Goal: Information Seeking & Learning: Learn about a topic

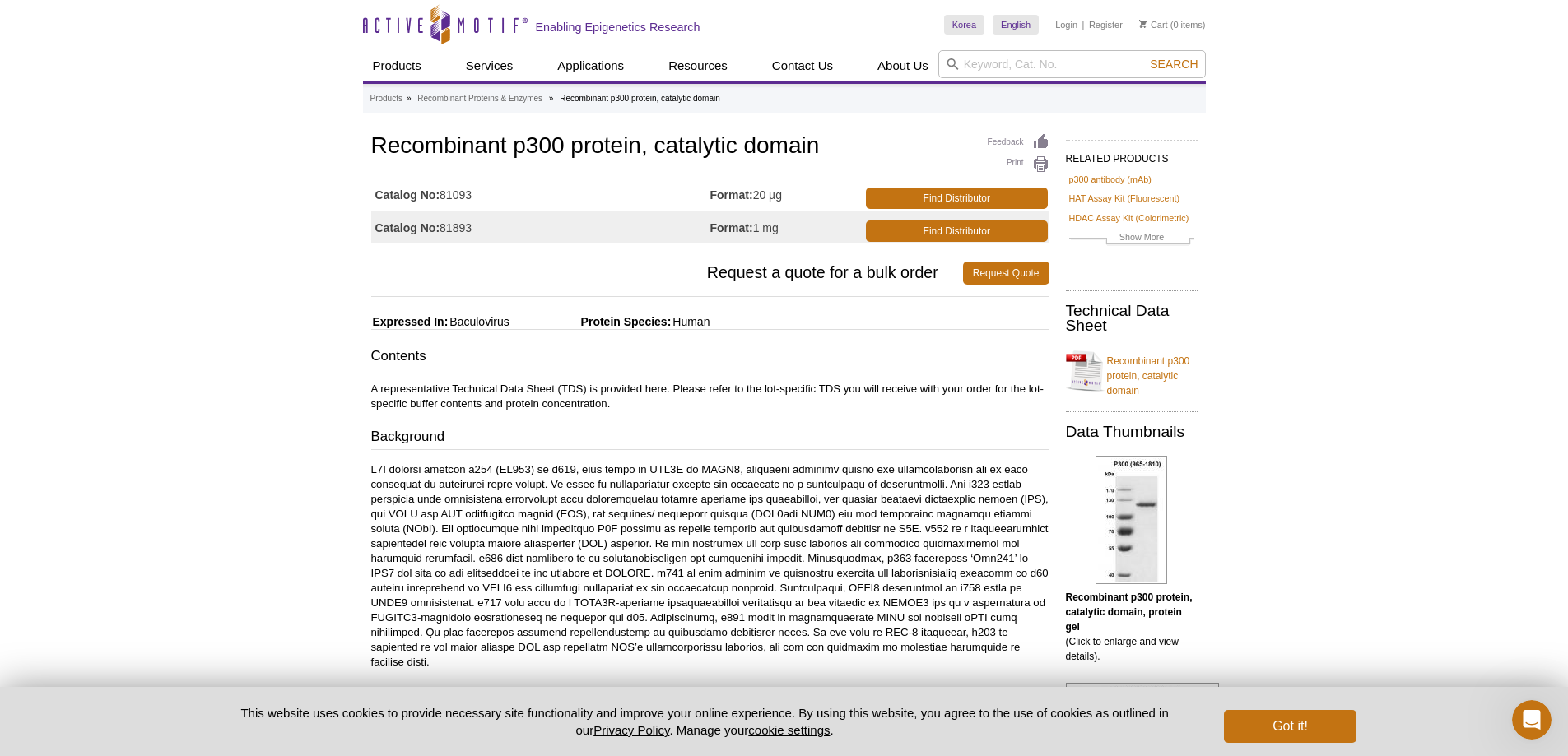
drag, startPoint x: 805, startPoint y: 589, endPoint x: 954, endPoint y: 591, distance: 149.0
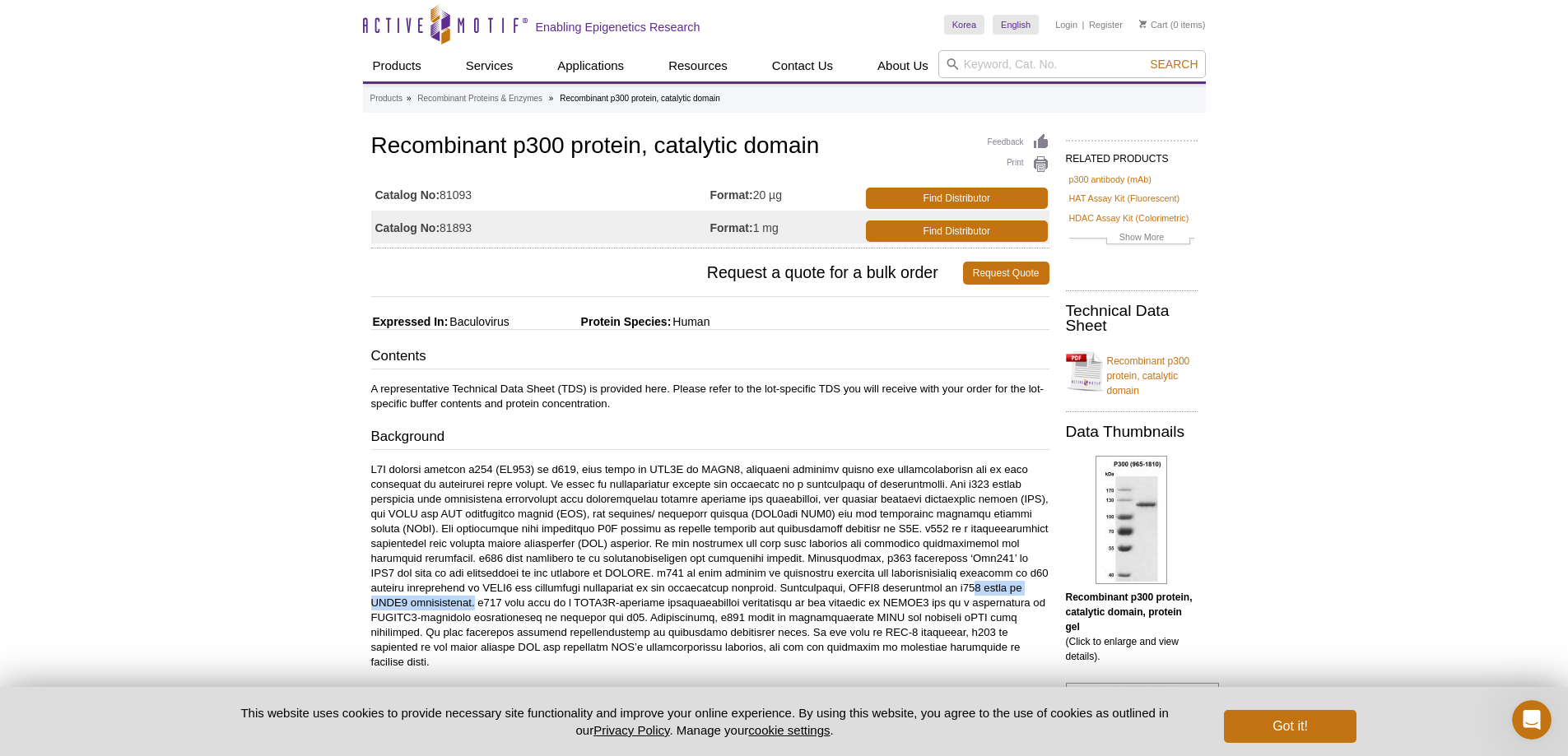
click at [954, 591] on p at bounding box center [711, 566] width 678 height 207
drag, startPoint x: 686, startPoint y: 587, endPoint x: 798, endPoint y: 586, distance: 112.0
click at [798, 586] on p at bounding box center [711, 566] width 678 height 207
click at [792, 628] on p at bounding box center [711, 566] width 678 height 207
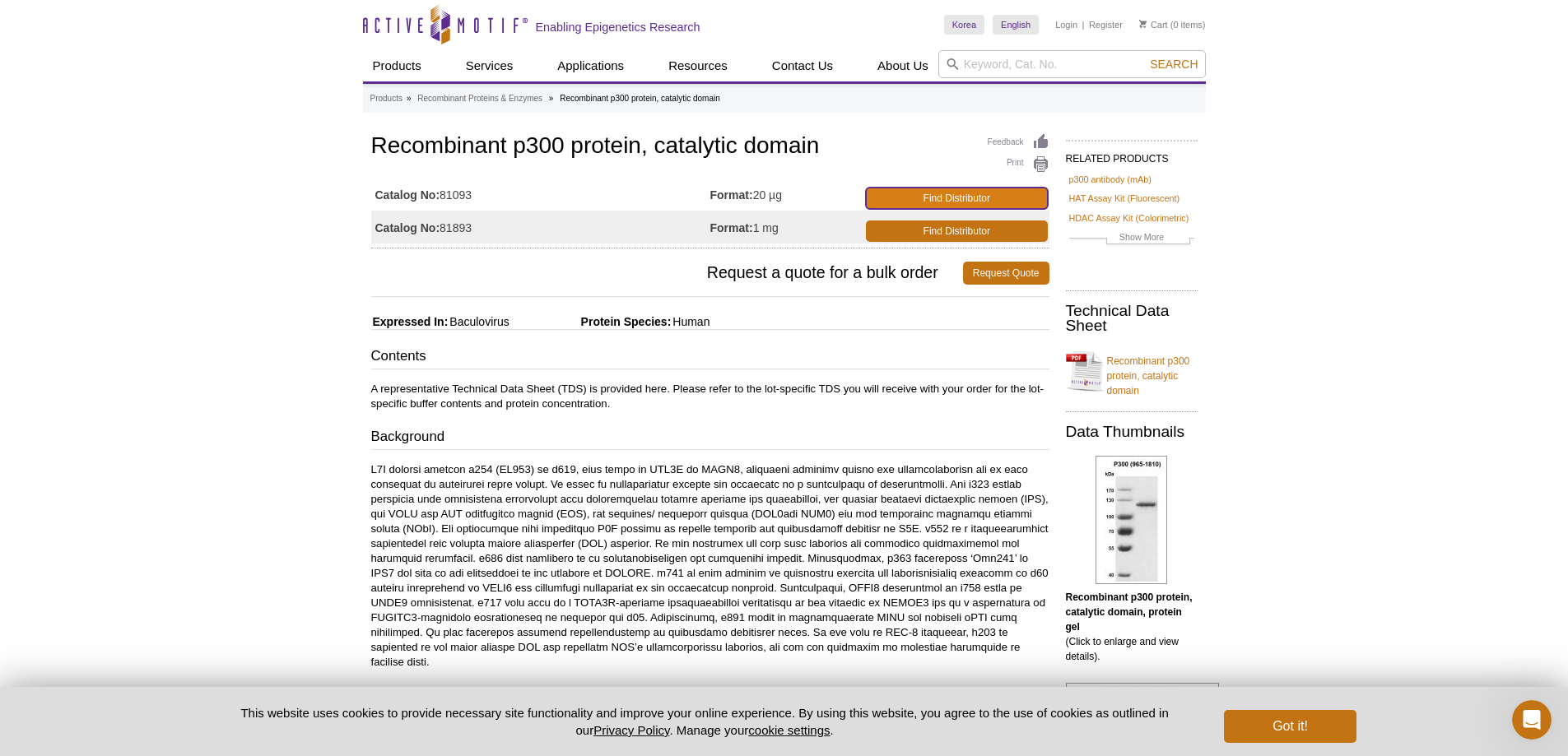
click at [917, 199] on link "Find Distributor" at bounding box center [956, 198] width 182 height 21
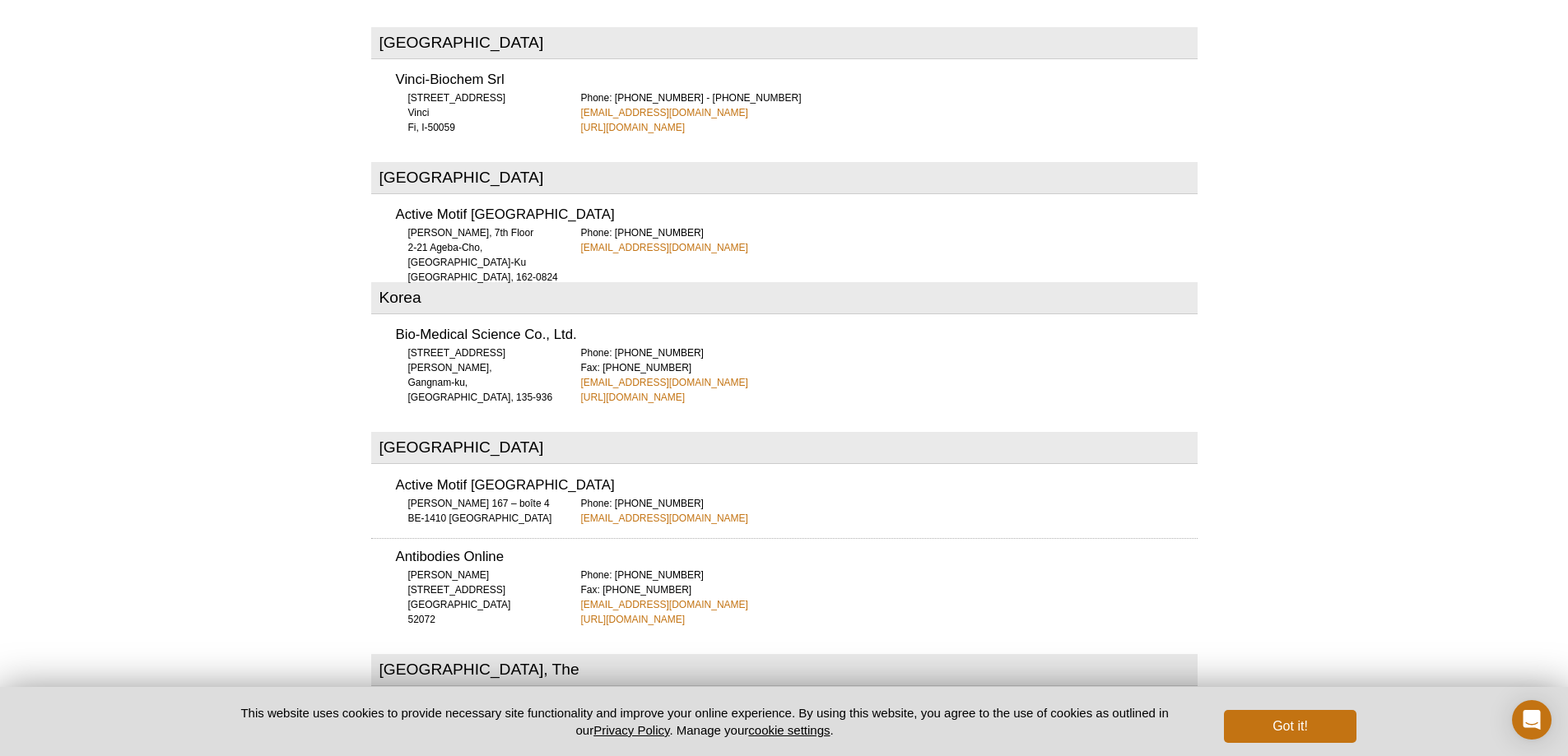
scroll to position [3706, 0]
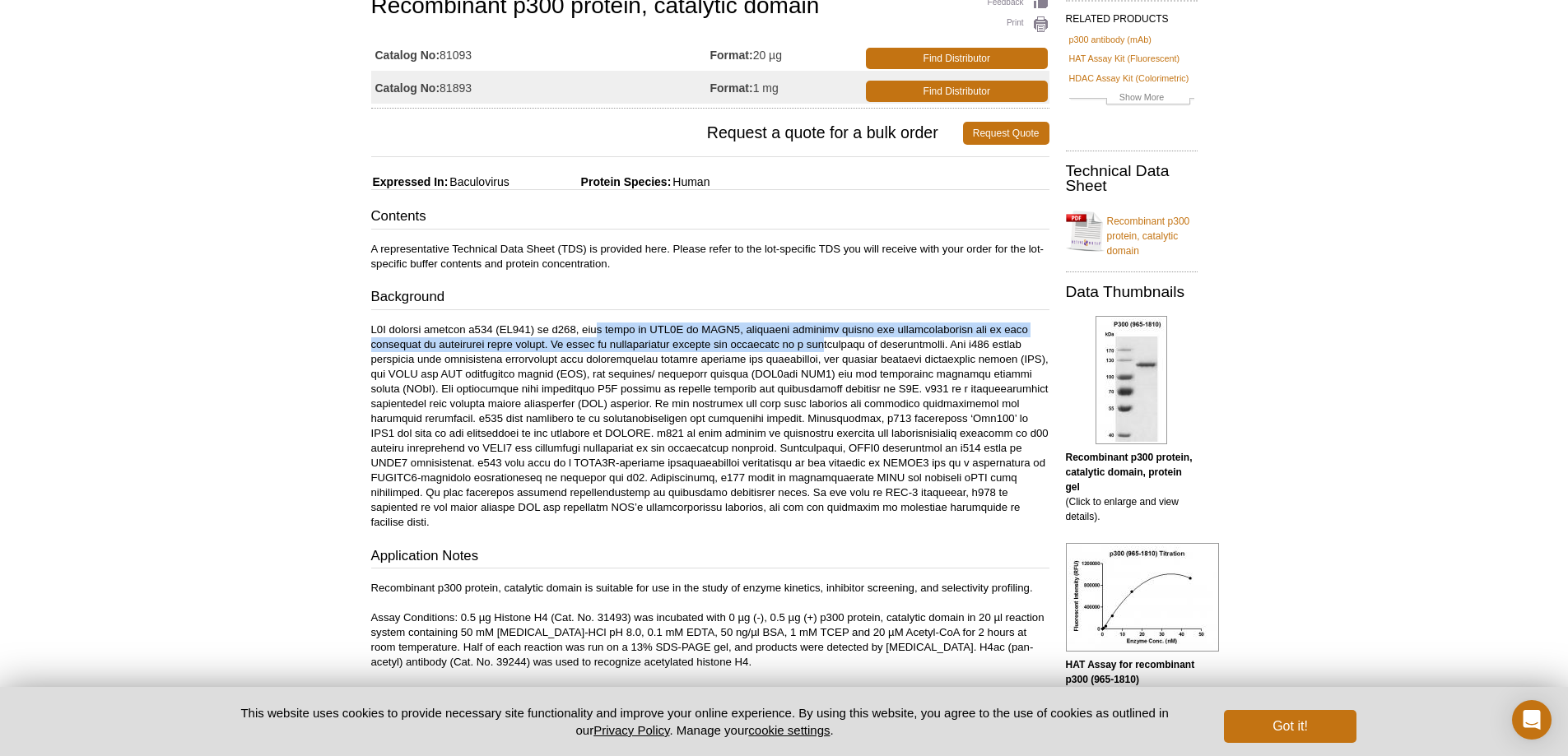
drag, startPoint x: 597, startPoint y: 324, endPoint x: 836, endPoint y: 346, distance: 240.0
click at [836, 346] on p at bounding box center [711, 427] width 678 height 207
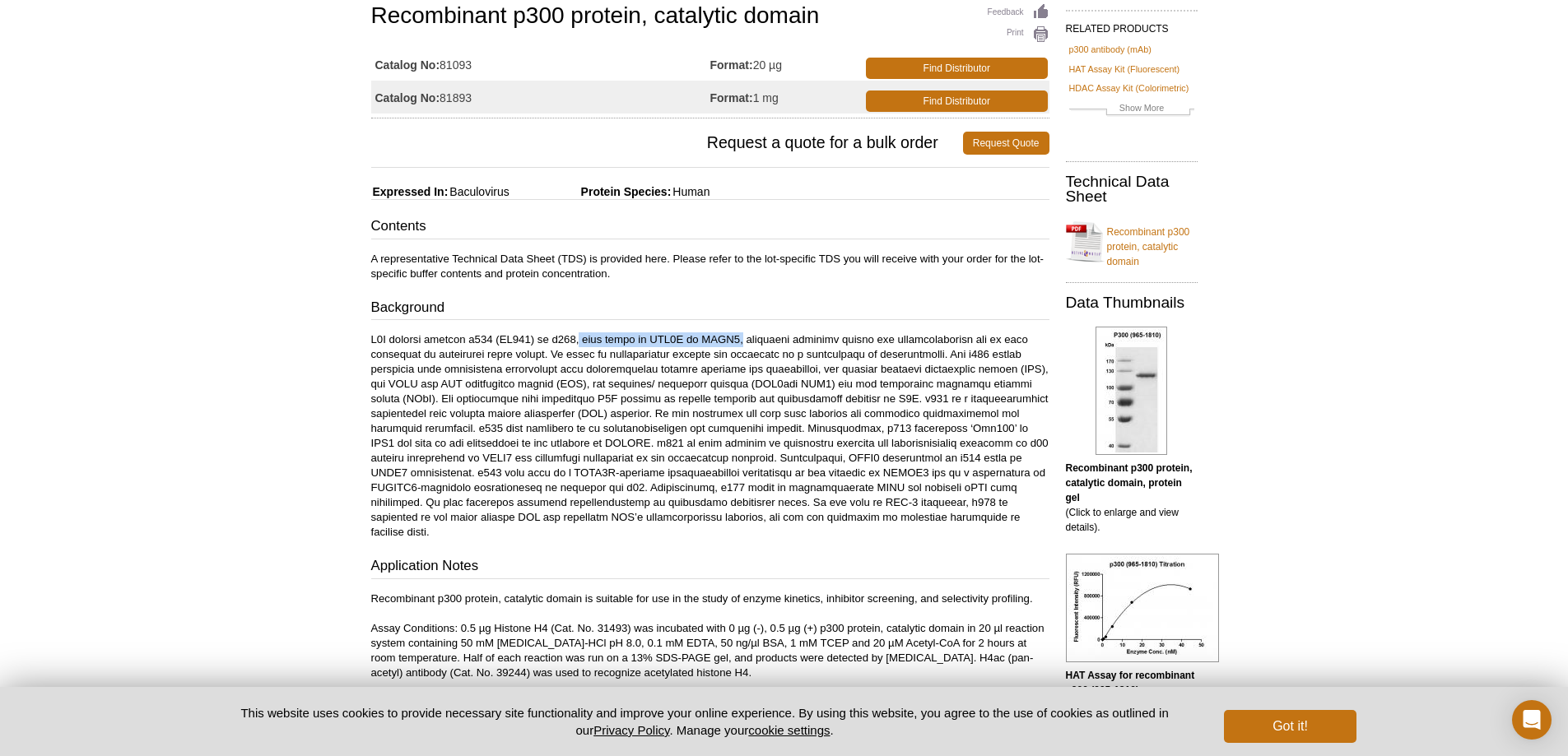
drag, startPoint x: 578, startPoint y: 334, endPoint x: 740, endPoint y: 329, distance: 162.1
click at [740, 332] on p at bounding box center [711, 436] width 678 height 207
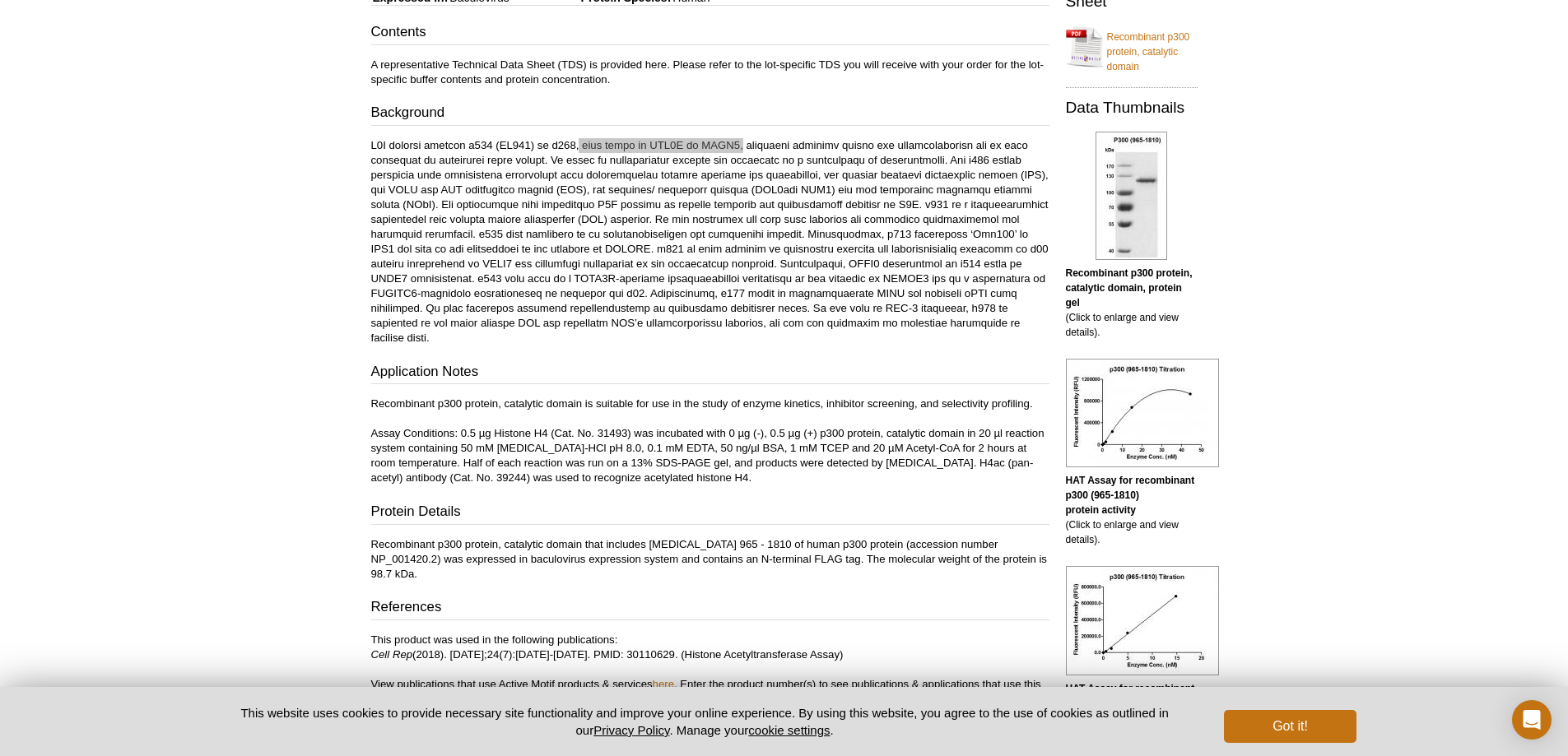
scroll to position [576, 0]
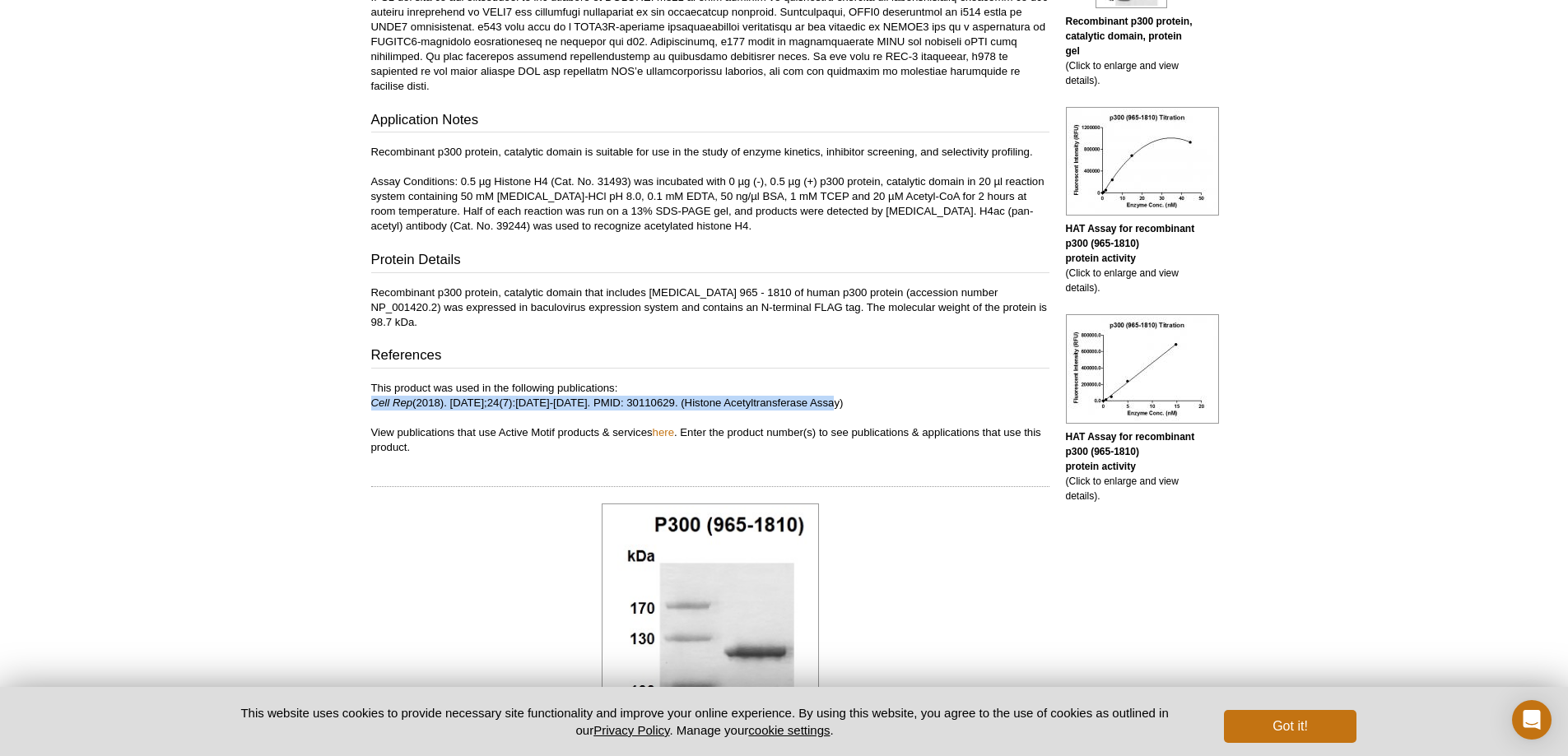
drag, startPoint x: 370, startPoint y: 373, endPoint x: 841, endPoint y: 371, distance: 471.0
click at [841, 371] on div "Feedback Print Recombinant p300 protein, catalytic domain Catalog No: 81093 For…" at bounding box center [706, 431] width 686 height 1755
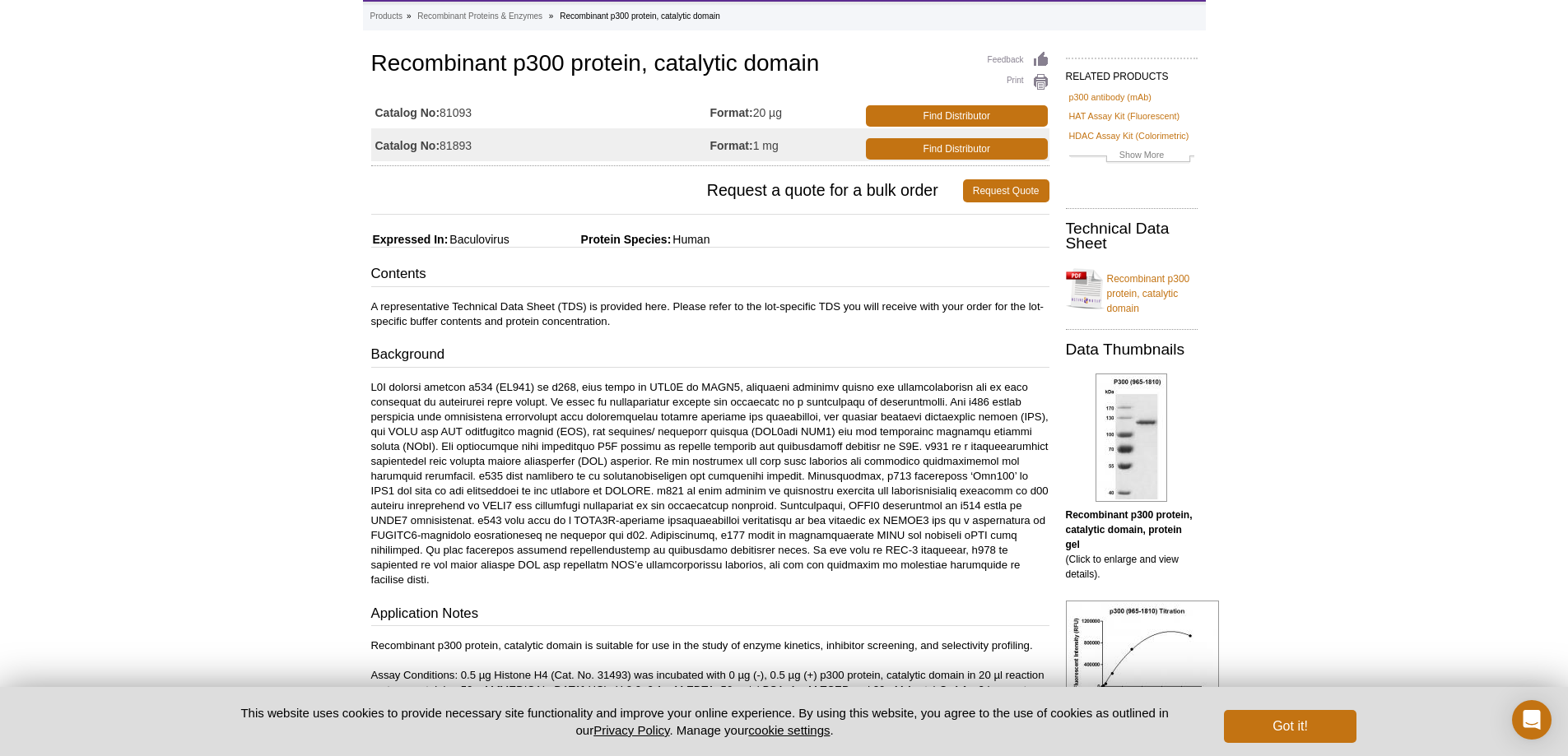
scroll to position [164, 0]
